Goal: Subscribe to service/newsletter

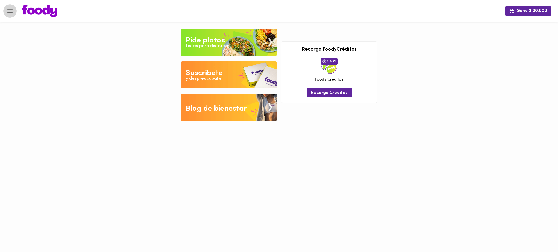
click at [10, 12] on icon "Menu" at bounding box center [9, 11] width 5 height 4
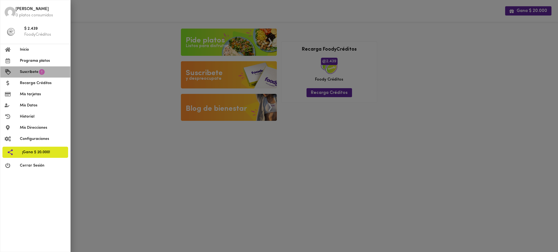
click at [32, 72] on span "Suscríbete" at bounding box center [29, 72] width 19 height 6
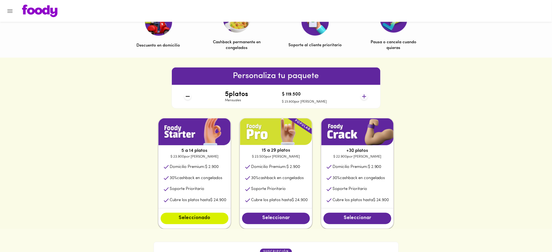
scroll to position [186, 0]
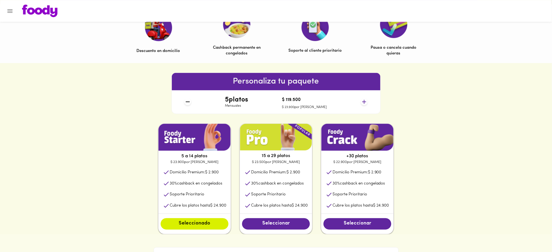
click at [363, 101] on icon at bounding box center [364, 102] width 7 height 7
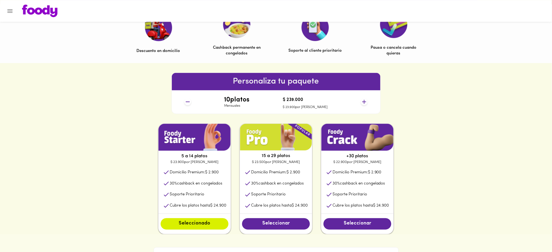
click at [363, 101] on icon at bounding box center [364, 102] width 7 height 7
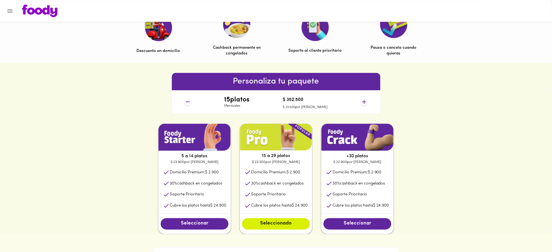
click at [363, 101] on icon at bounding box center [364, 102] width 7 height 7
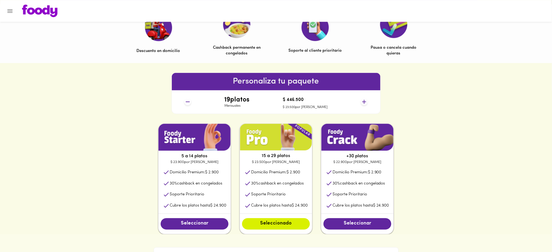
click at [363, 101] on icon at bounding box center [364, 102] width 7 height 7
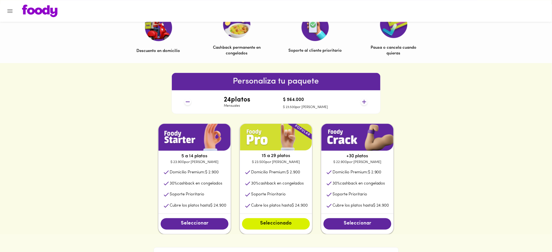
click at [363, 101] on icon at bounding box center [364, 102] width 7 height 7
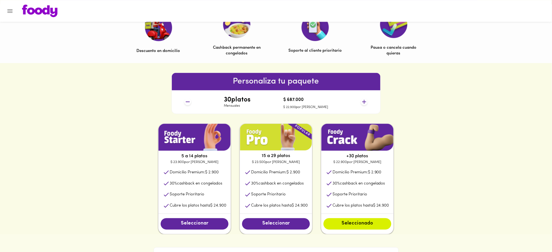
click at [363, 101] on icon at bounding box center [364, 102] width 7 height 7
click at [186, 101] on icon at bounding box center [187, 102] width 7 height 7
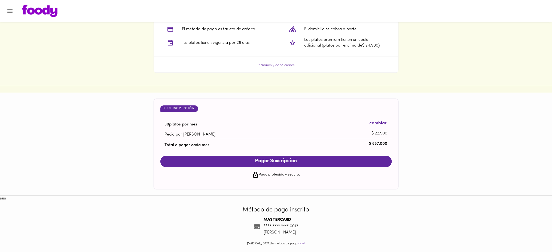
scroll to position [477, 0]
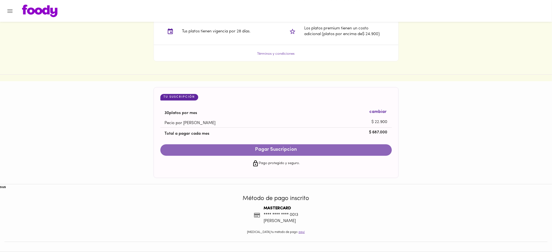
click at [307, 152] on span "Pagar Suscripcion" at bounding box center [276, 150] width 221 height 6
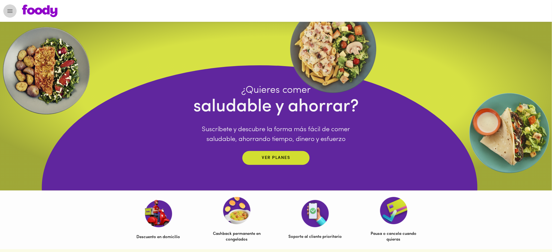
click at [7, 7] on button "Menu" at bounding box center [9, 10] width 13 height 13
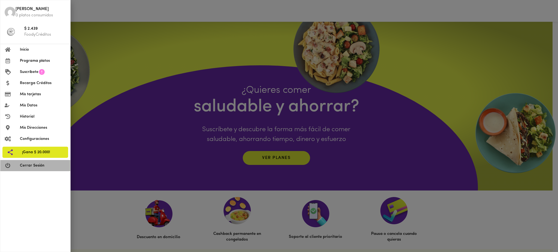
click at [47, 168] on span "Cerrar Sesión" at bounding box center [43, 166] width 46 height 6
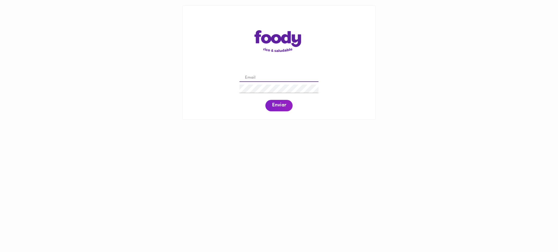
click at [274, 78] on input "email" at bounding box center [278, 78] width 79 height 8
paste input "matildafarfan1@gmail.com"
type input "matildafarfan1@gmail.com"
click at [281, 109] on button "Enviar" at bounding box center [278, 105] width 27 height 11
